Goal: Transaction & Acquisition: Purchase product/service

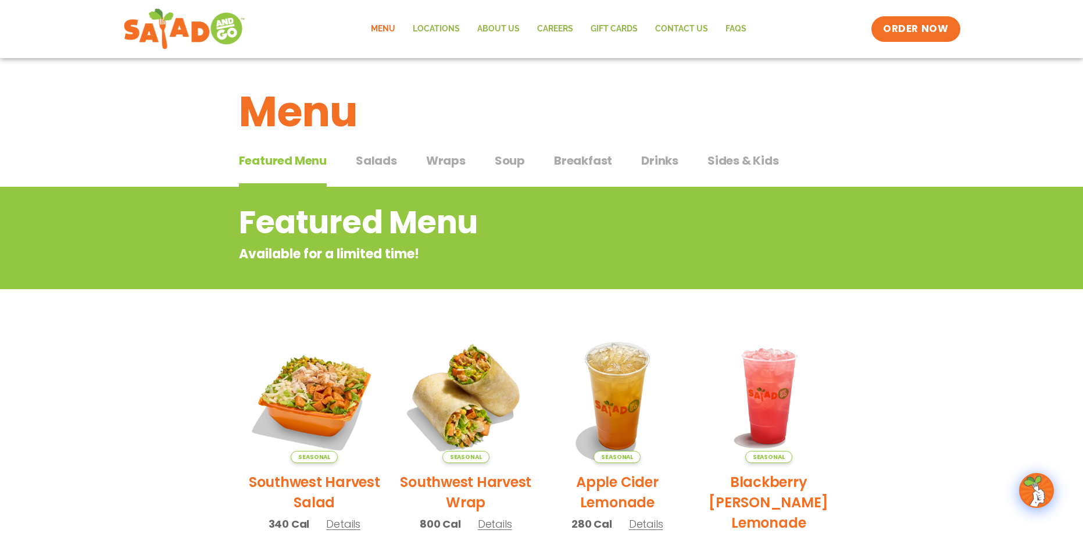
click at [569, 160] on span "Breakfast" at bounding box center [583, 160] width 58 height 17
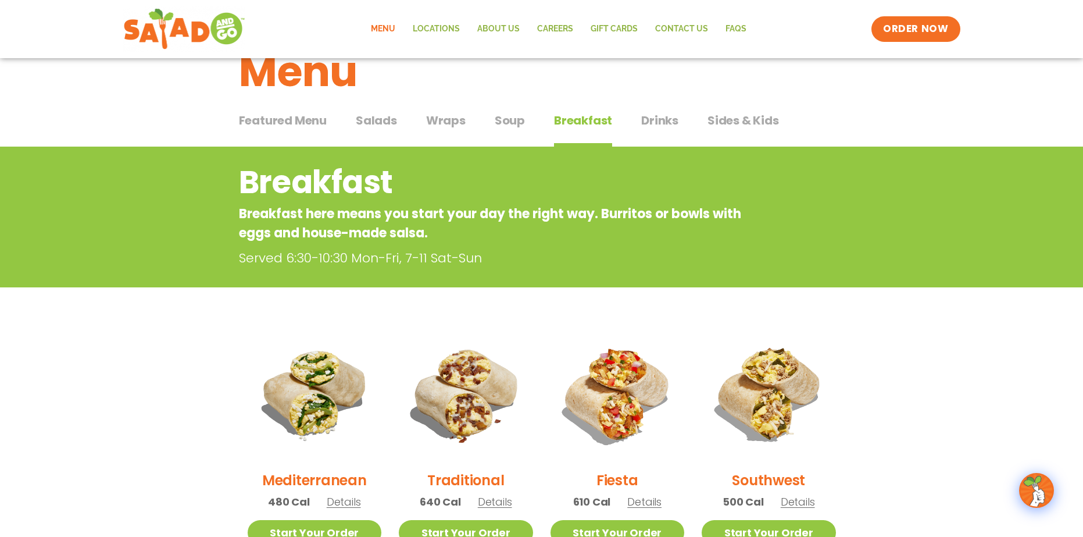
scroll to position [38, 0]
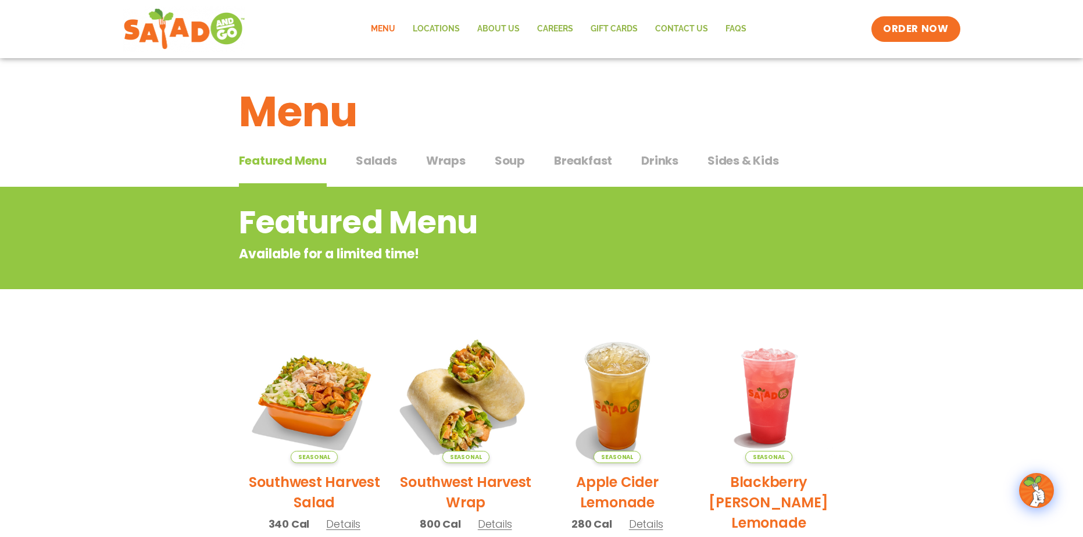
scroll to position [58, 0]
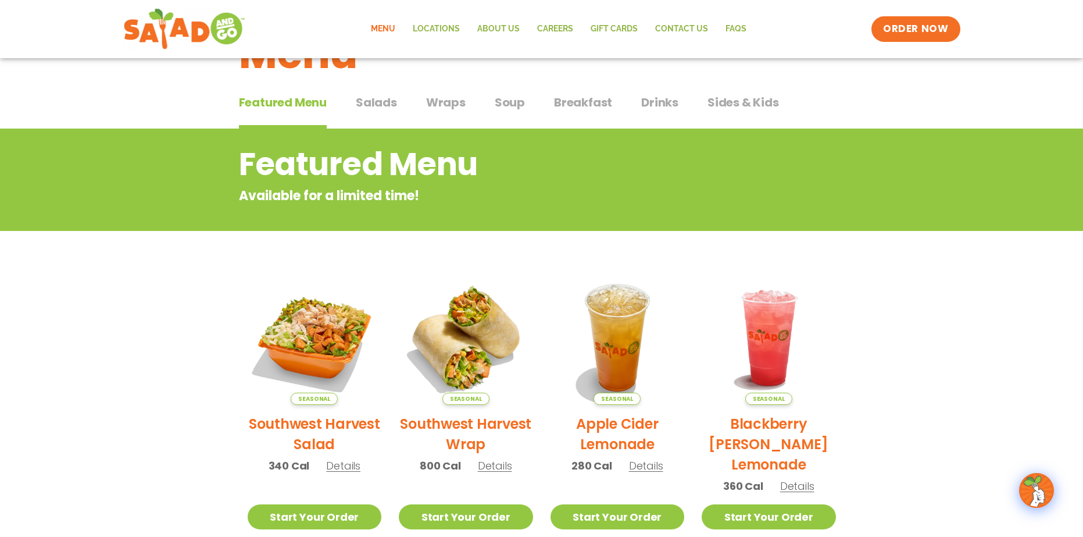
click at [390, 99] on span "Salads" at bounding box center [376, 102] width 41 height 17
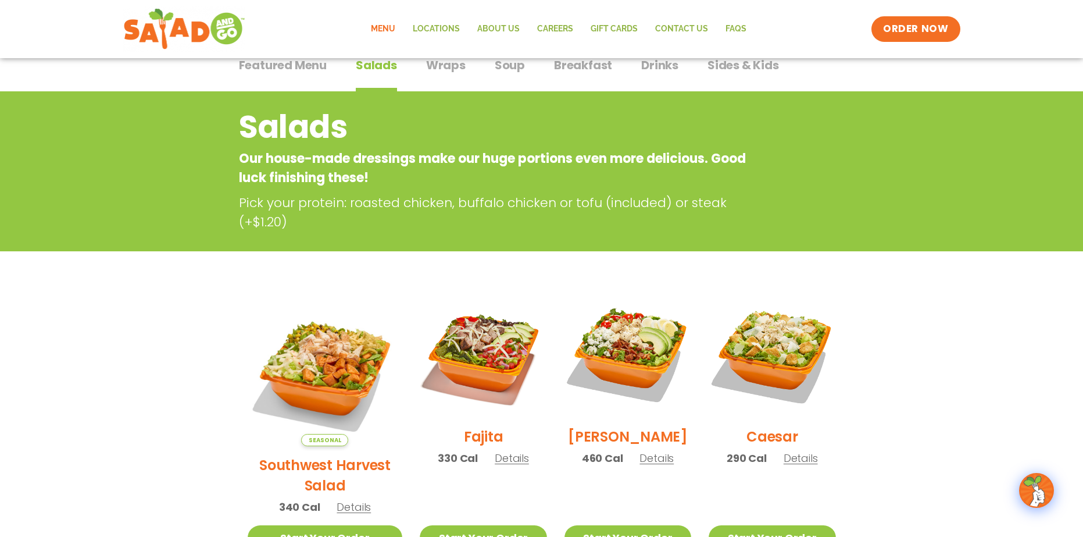
scroll to position [58, 0]
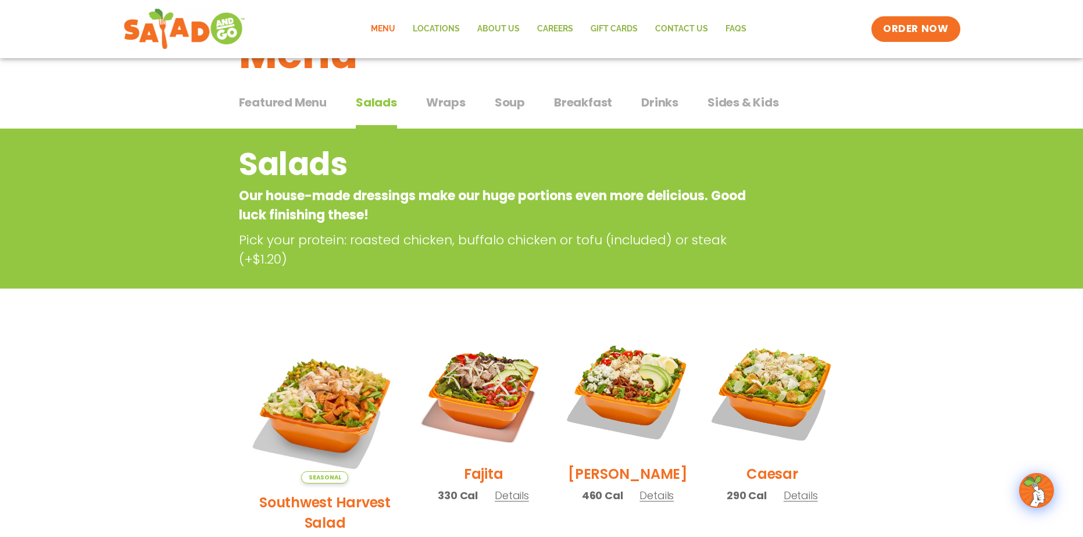
click at [383, 33] on link "Menu" at bounding box center [383, 29] width 42 height 27
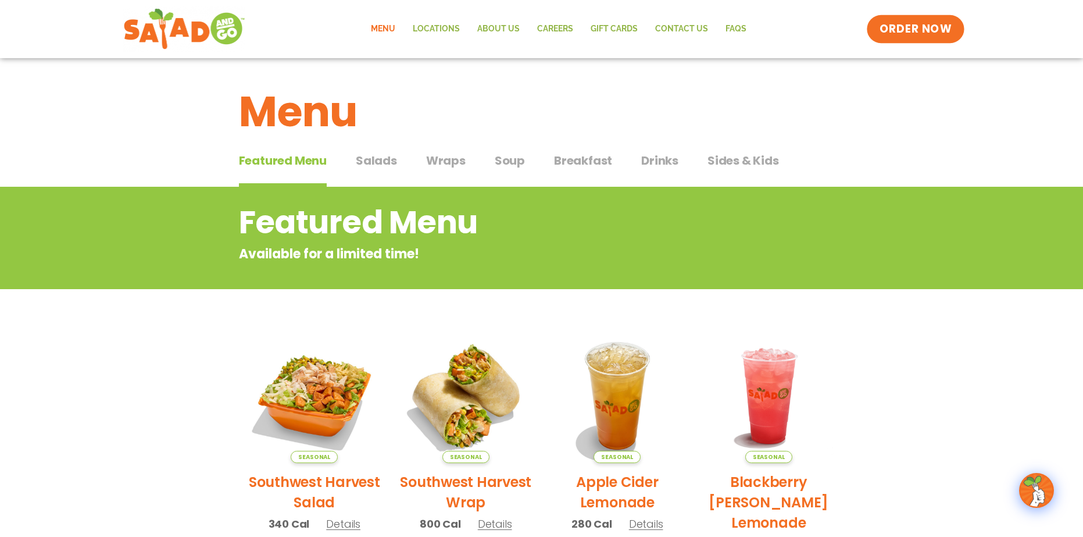
click at [934, 30] on span "ORDER NOW" at bounding box center [916, 29] width 72 height 15
